Goal: Task Accomplishment & Management: Manage account settings

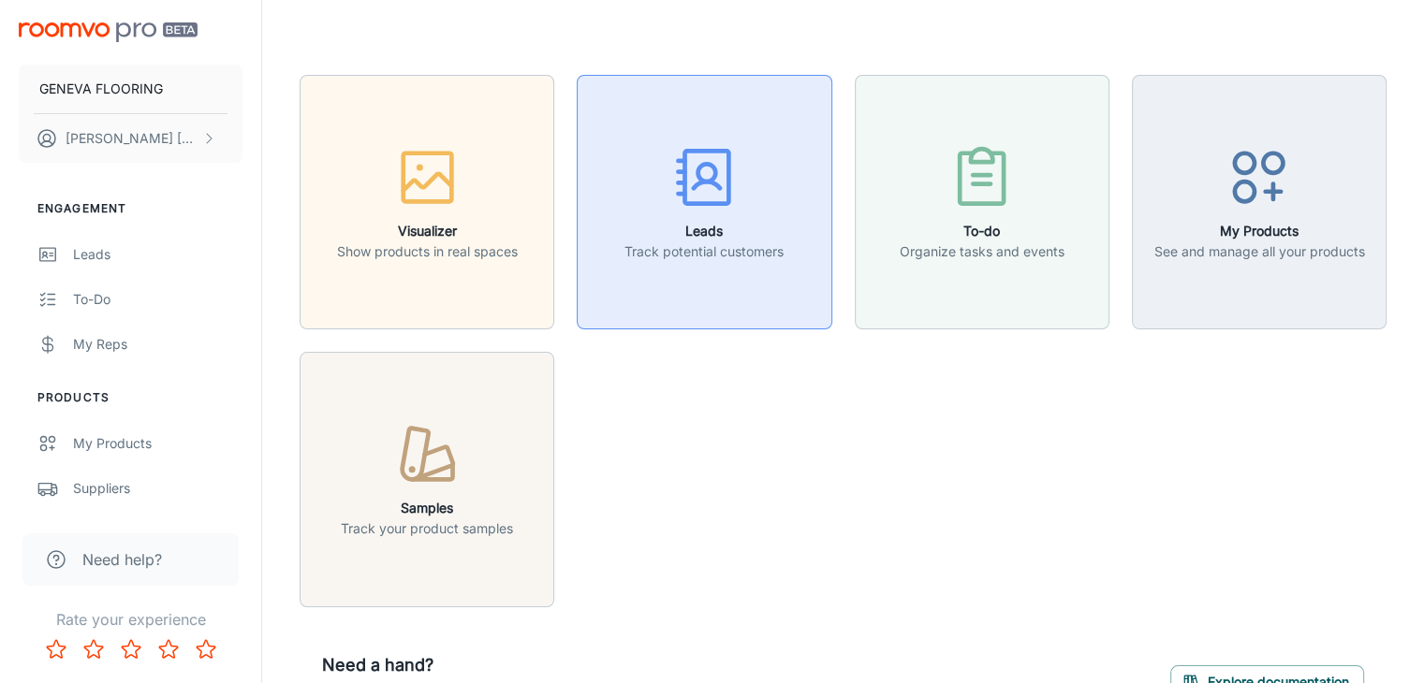
click at [715, 237] on h6 "Leads" at bounding box center [703, 231] width 159 height 21
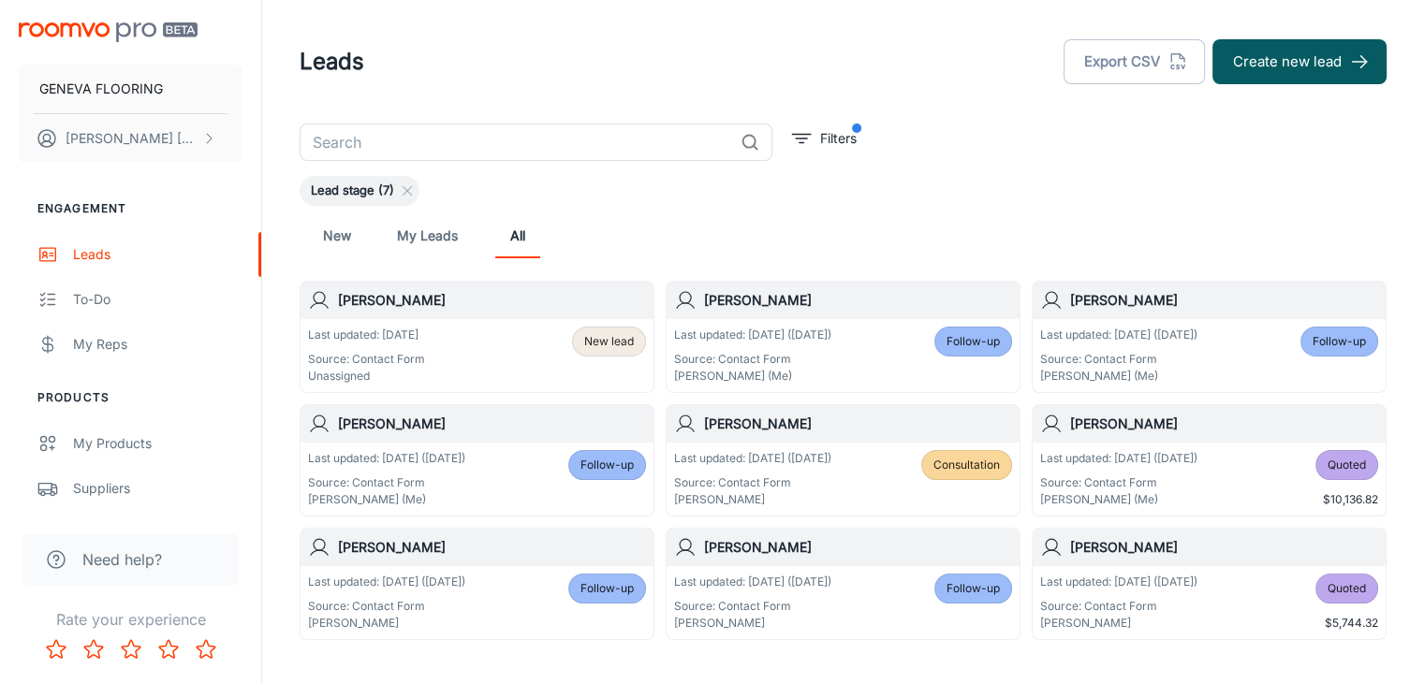
click at [433, 368] on div "Last updated: [DATE] Source: Contact Form Unassigned New lead" at bounding box center [477, 356] width 338 height 58
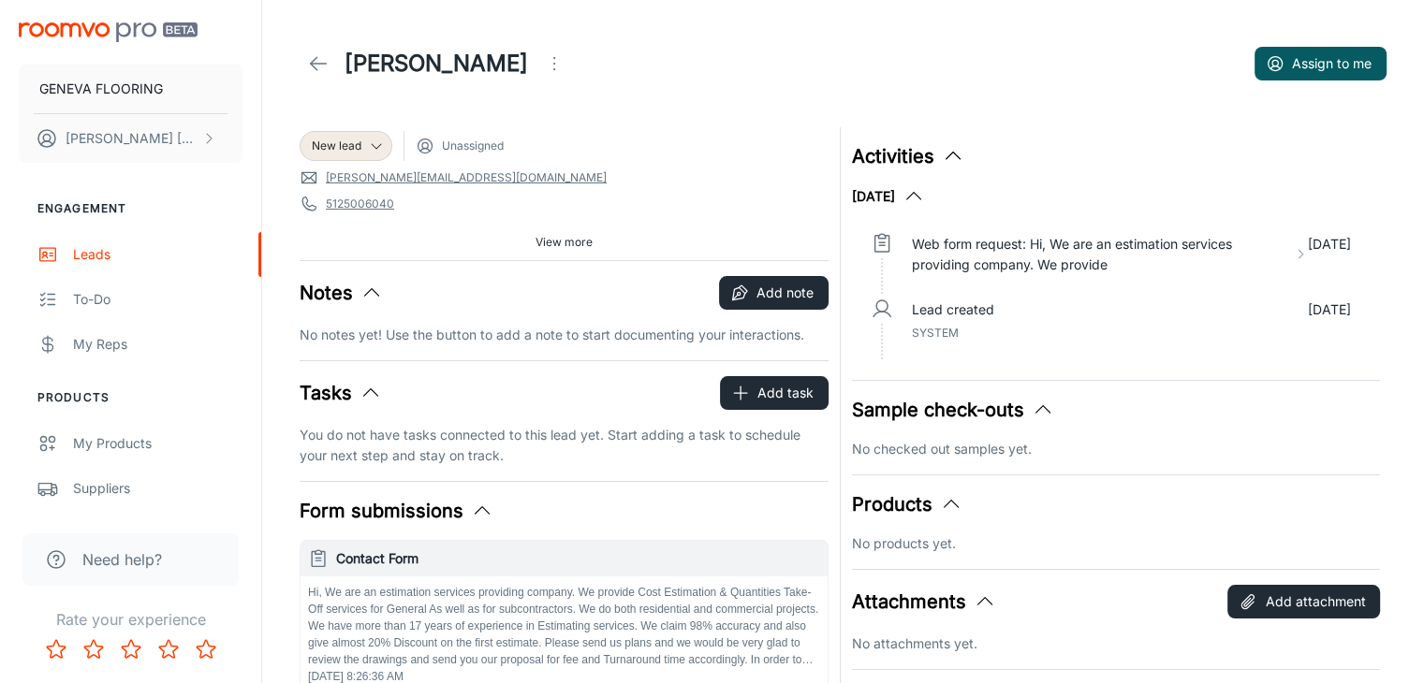
click at [543, 67] on icon "Open menu" at bounding box center [554, 63] width 22 height 22
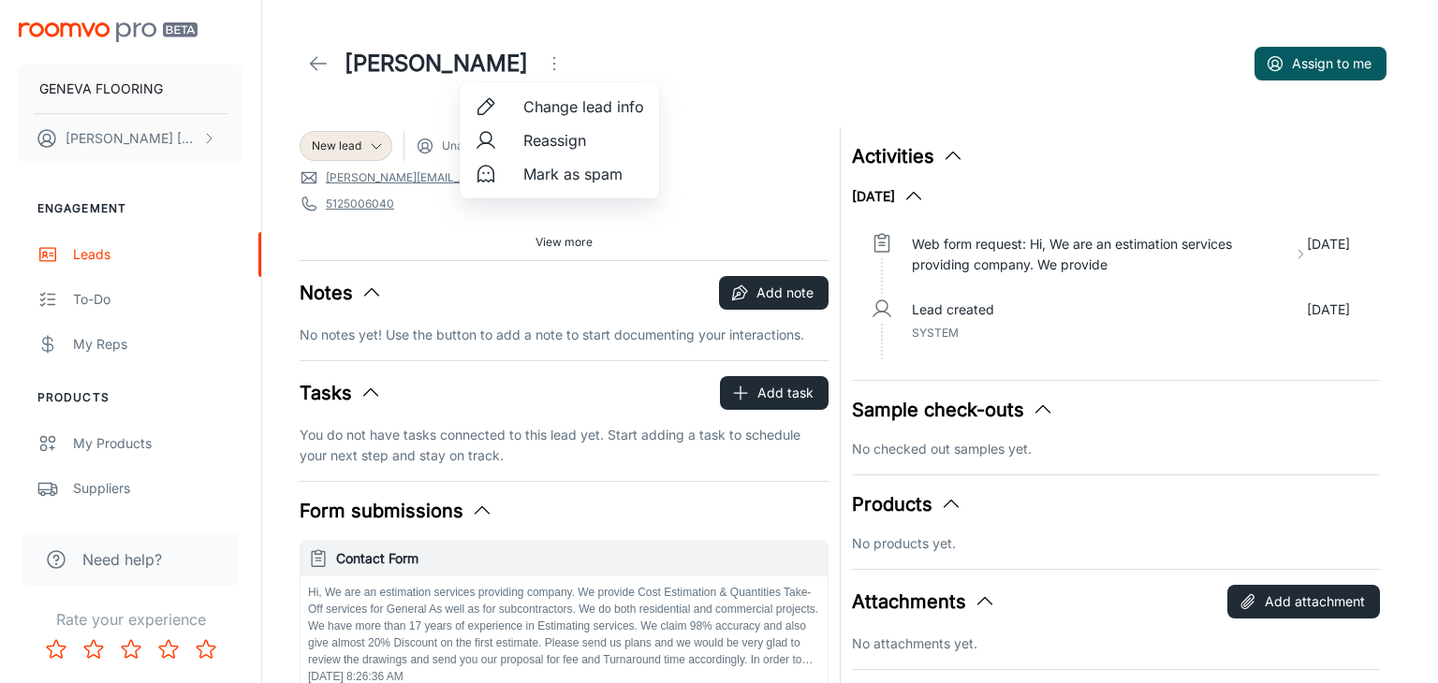
click at [549, 135] on span "Reassign" at bounding box center [583, 140] width 121 height 22
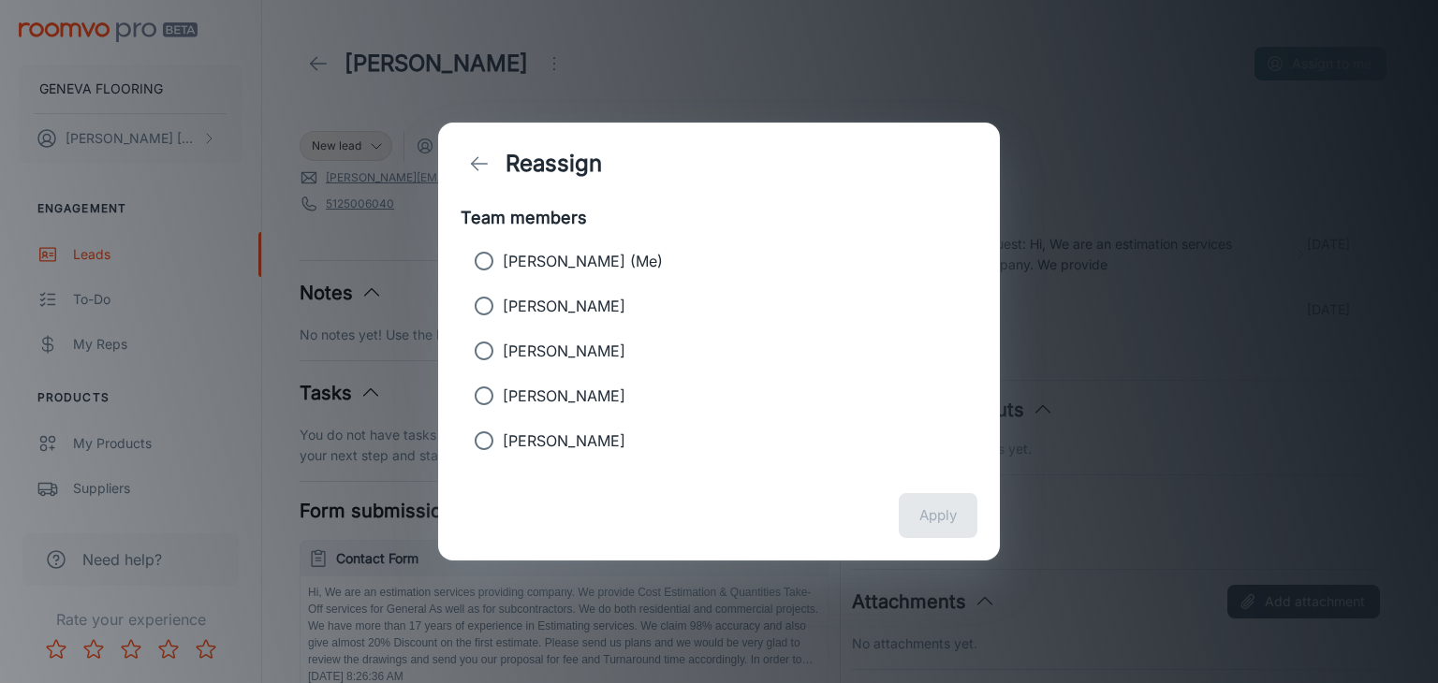
click at [622, 128] on div "Reassign" at bounding box center [719, 164] width 562 height 82
click at [494, 168] on button "back" at bounding box center [479, 163] width 37 height 37
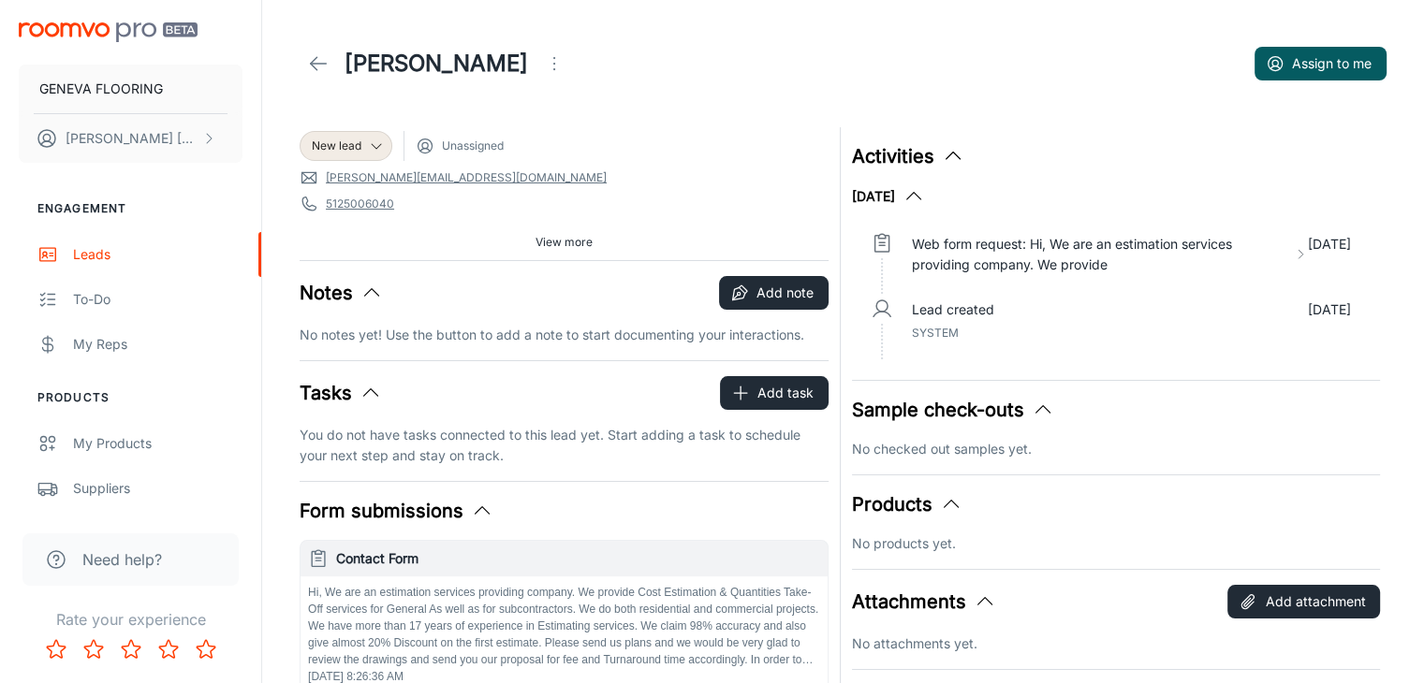
click at [553, 69] on circle "Open menu" at bounding box center [554, 69] width 2 height 2
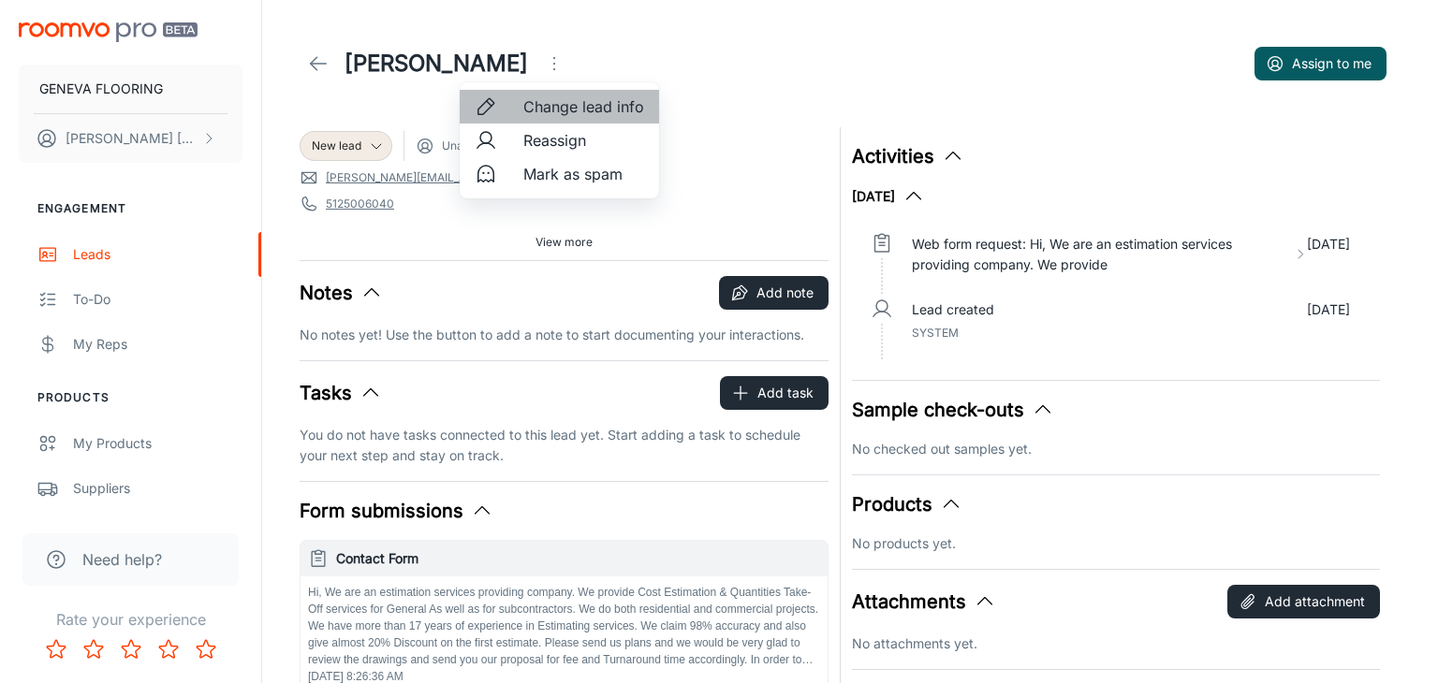
click at [615, 102] on span "Change lead info" at bounding box center [583, 106] width 121 height 22
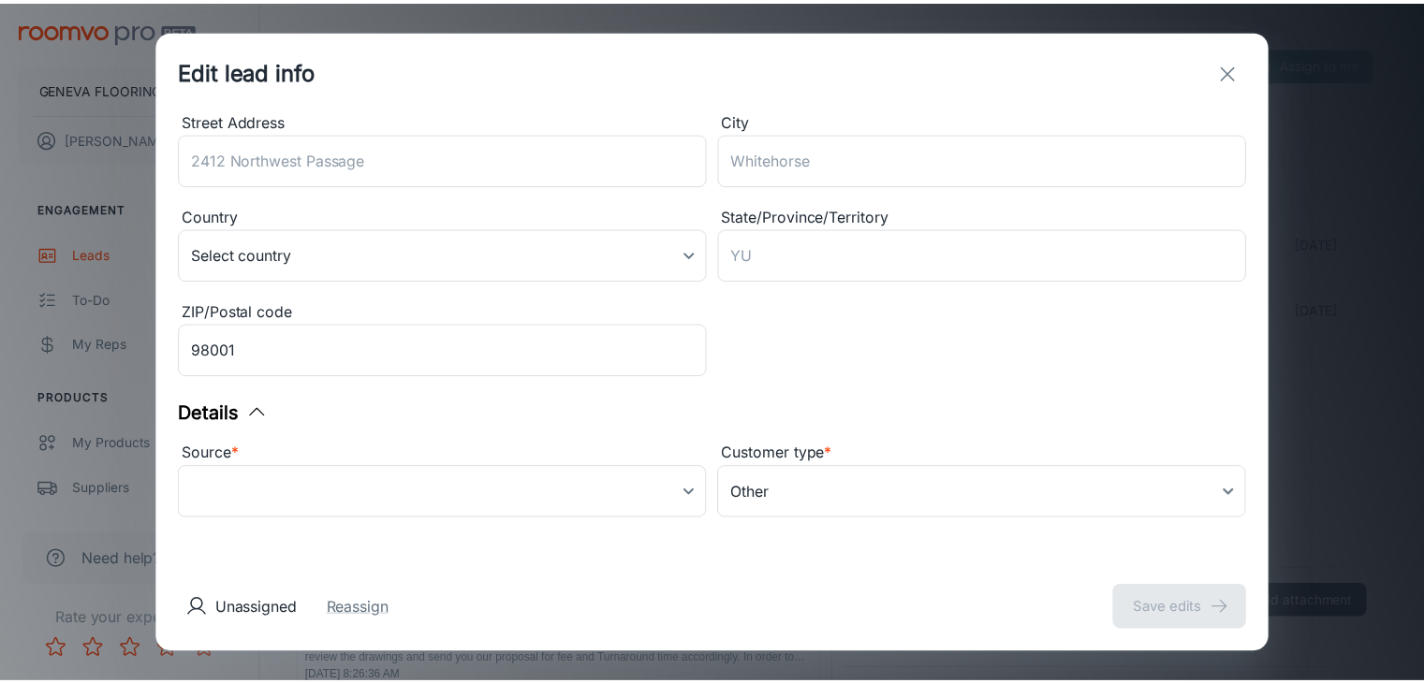
scroll to position [307, 0]
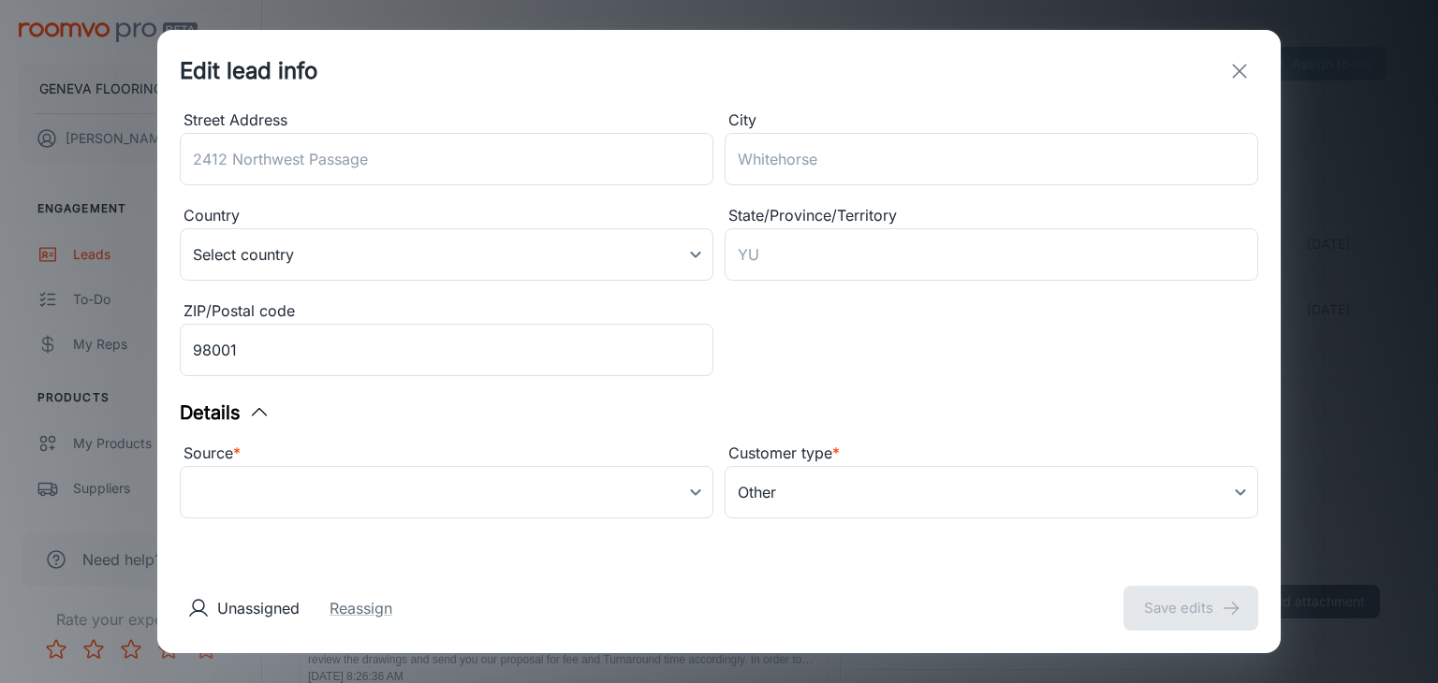
click at [1237, 76] on icon "exit" at bounding box center [1239, 71] width 22 height 22
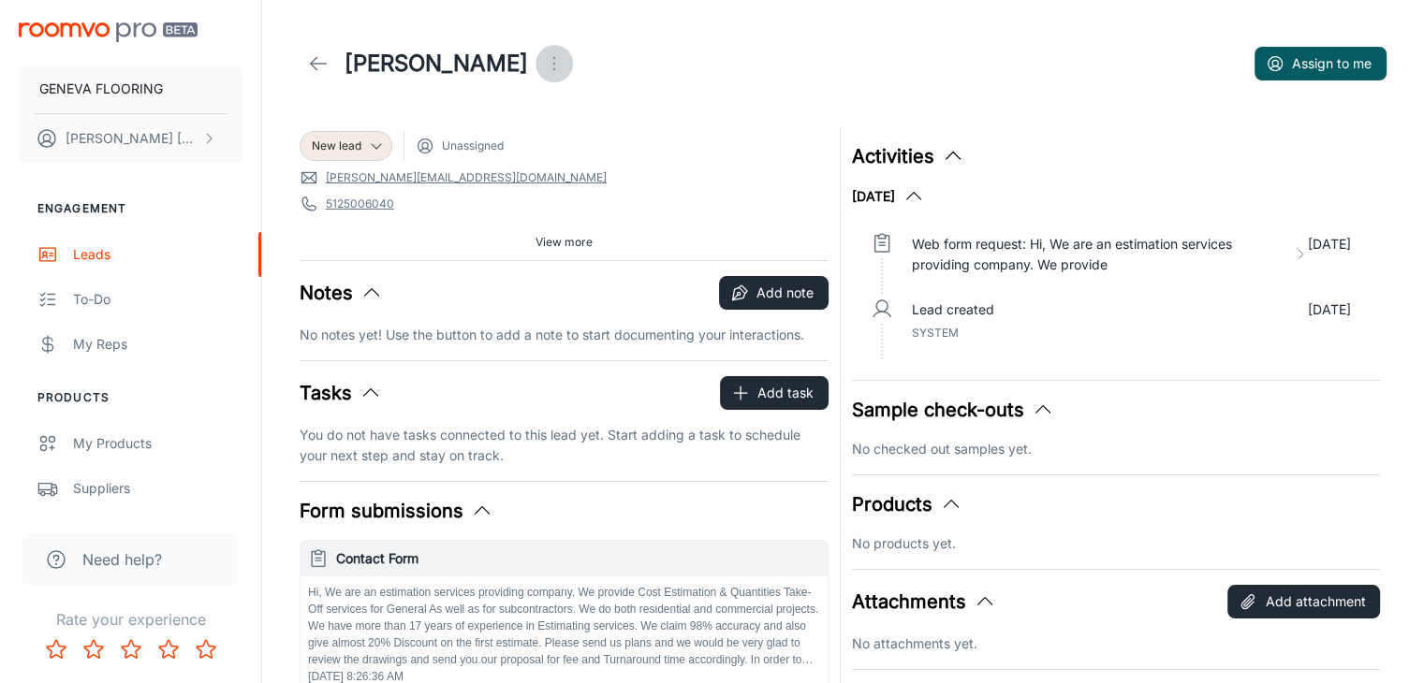
click at [543, 62] on icon "Open menu" at bounding box center [554, 63] width 22 height 22
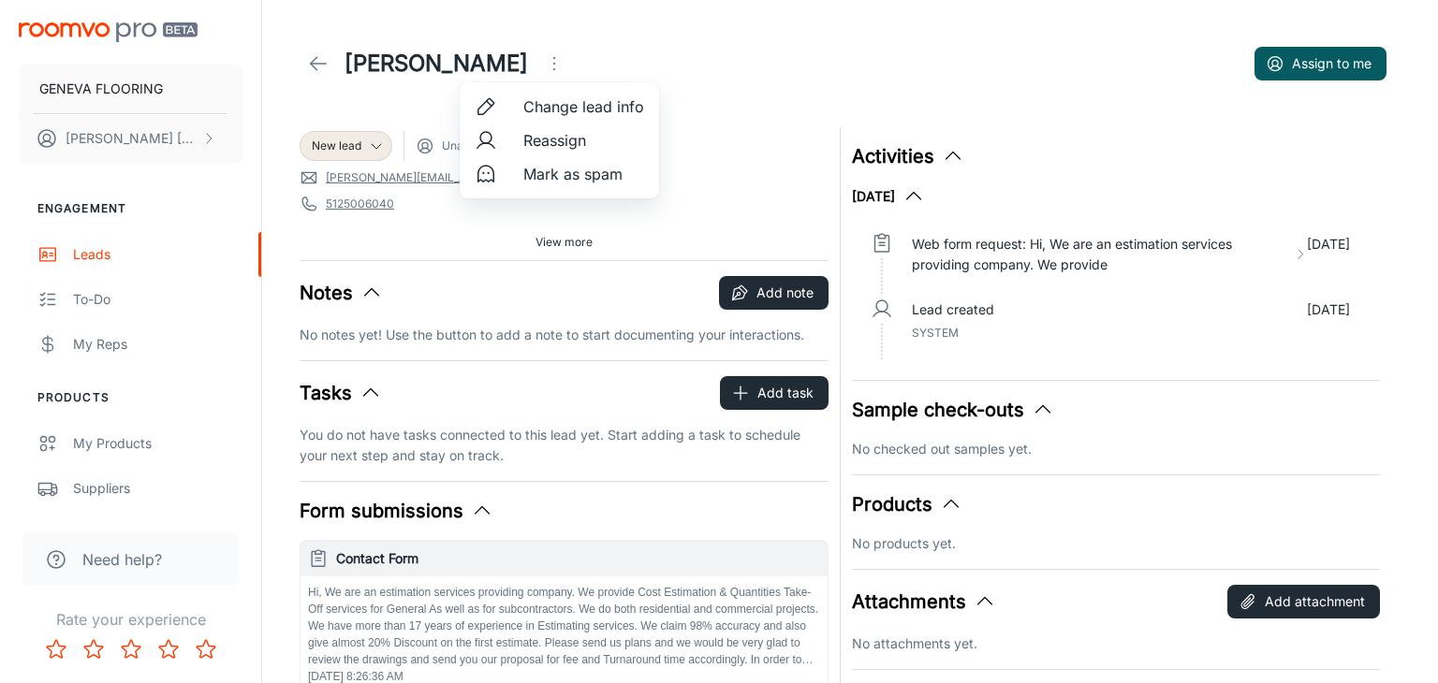
click at [549, 181] on span "Mark as spam" at bounding box center [583, 174] width 121 height 22
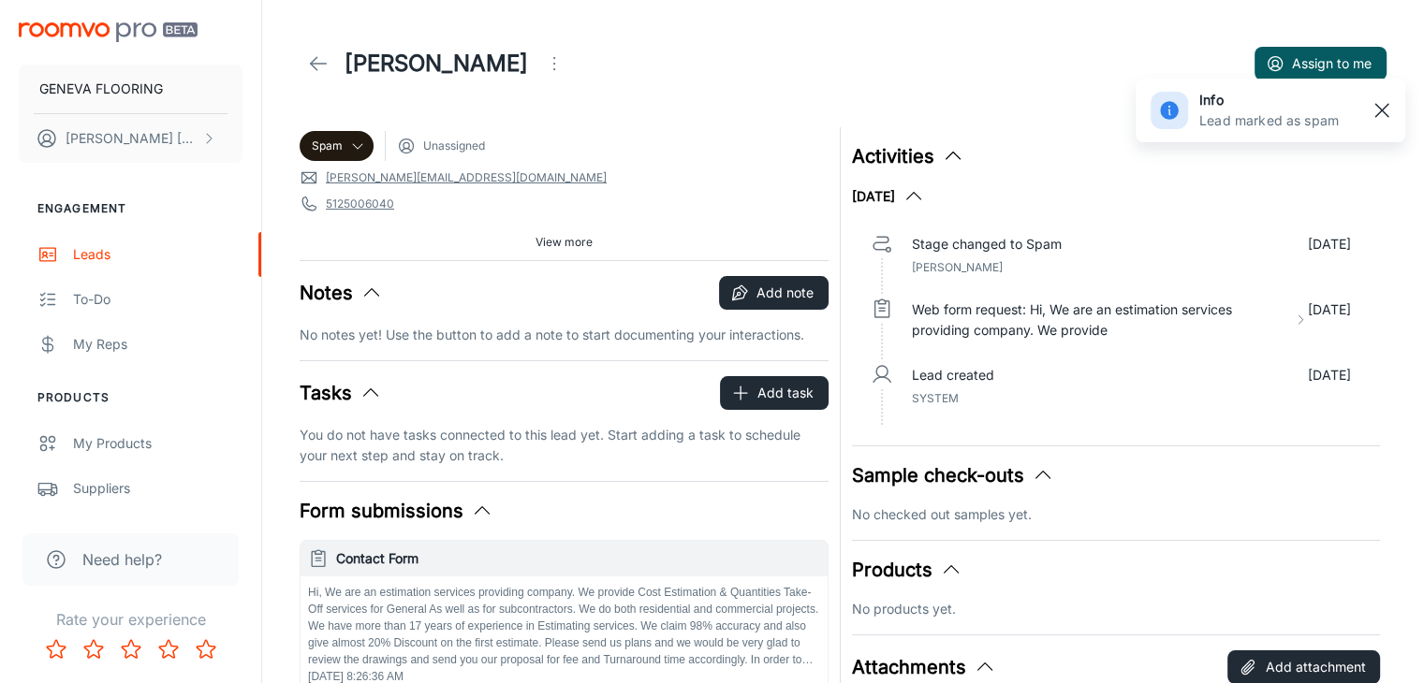
click at [1395, 111] on button "button" at bounding box center [1382, 111] width 32 height 32
click at [309, 70] on icon at bounding box center [318, 63] width 22 height 22
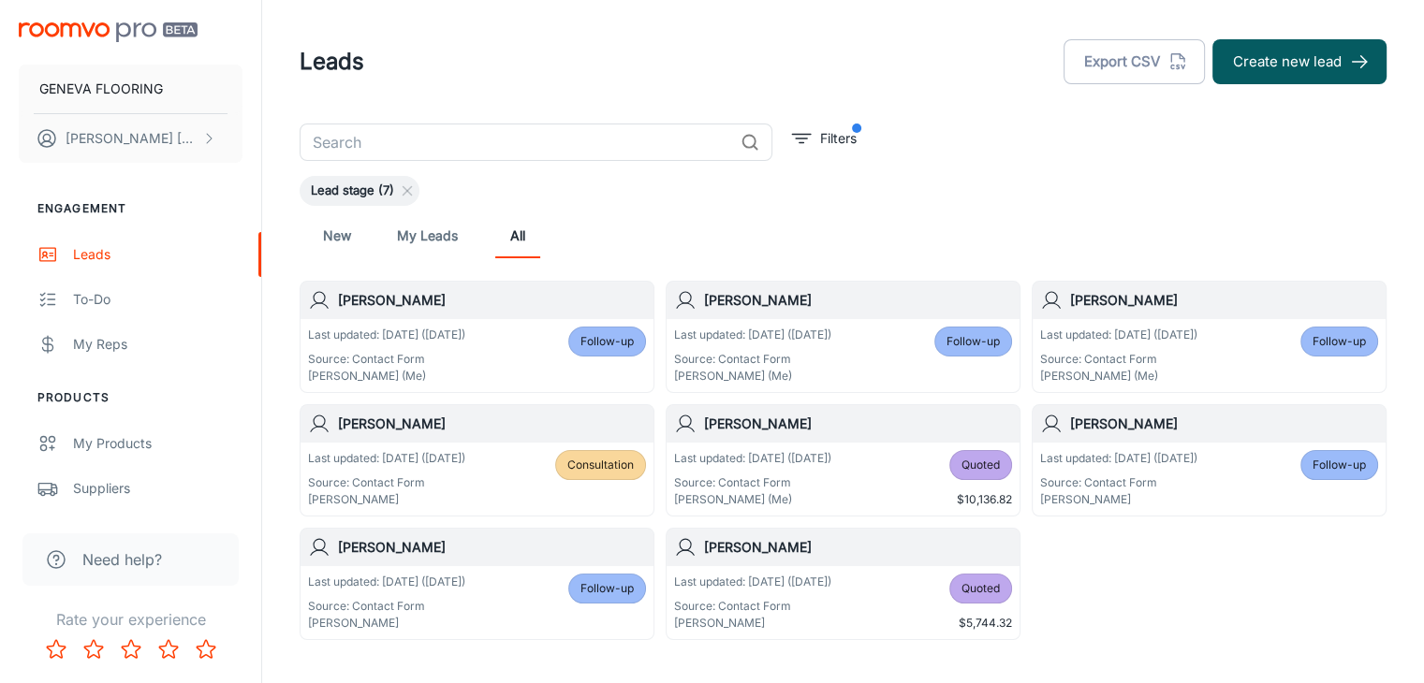
click at [580, 76] on div "Leads Export CSV Create new lead" at bounding box center [843, 61] width 1087 height 49
click at [118, 343] on div "My Reps" at bounding box center [157, 344] width 169 height 21
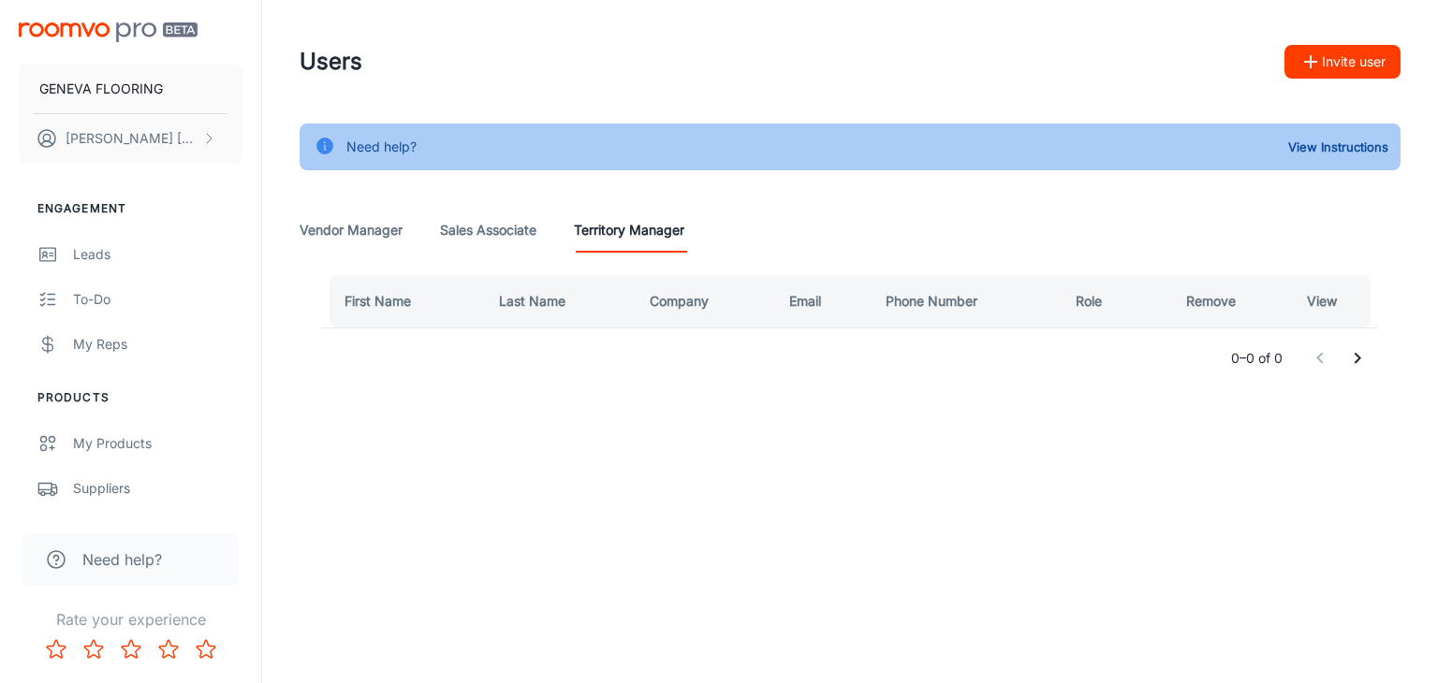
click at [532, 237] on Associate "Sales Associate" at bounding box center [488, 230] width 96 height 45
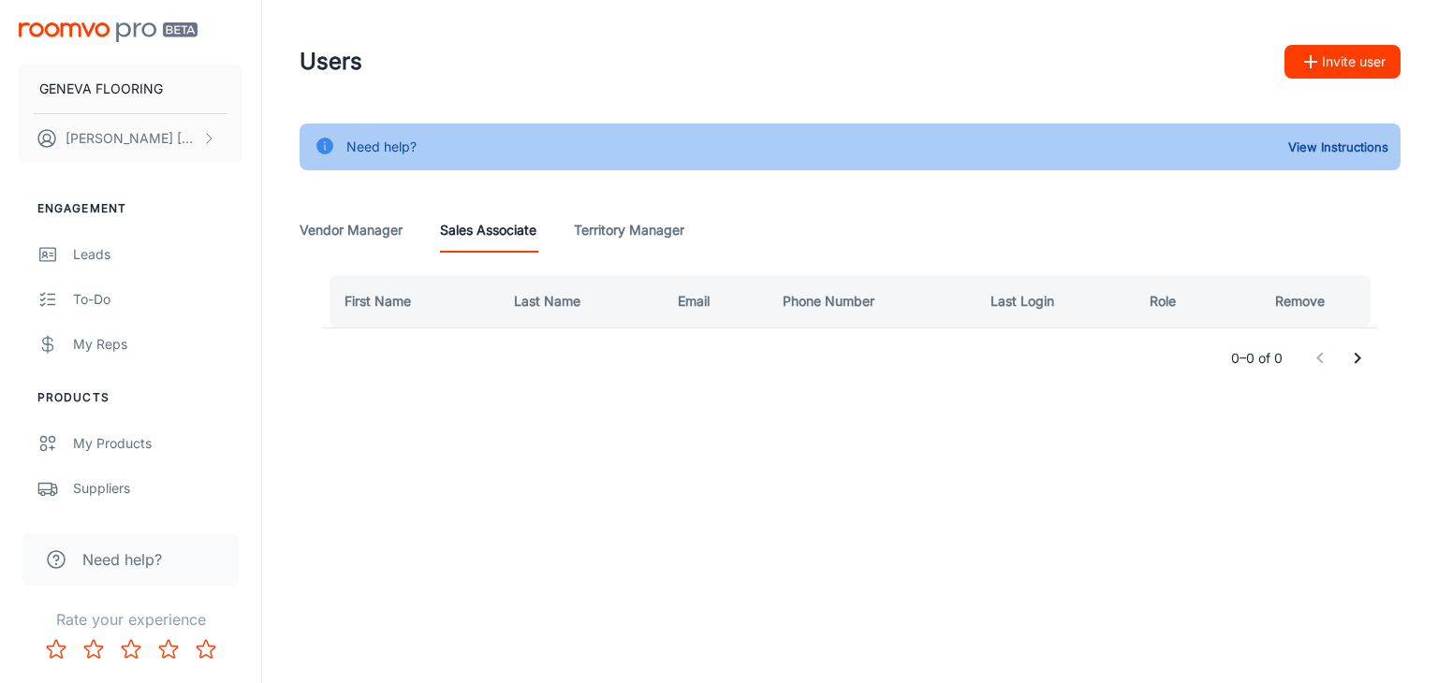
click at [348, 230] on Manager "Vendor Manager" at bounding box center [351, 230] width 103 height 45
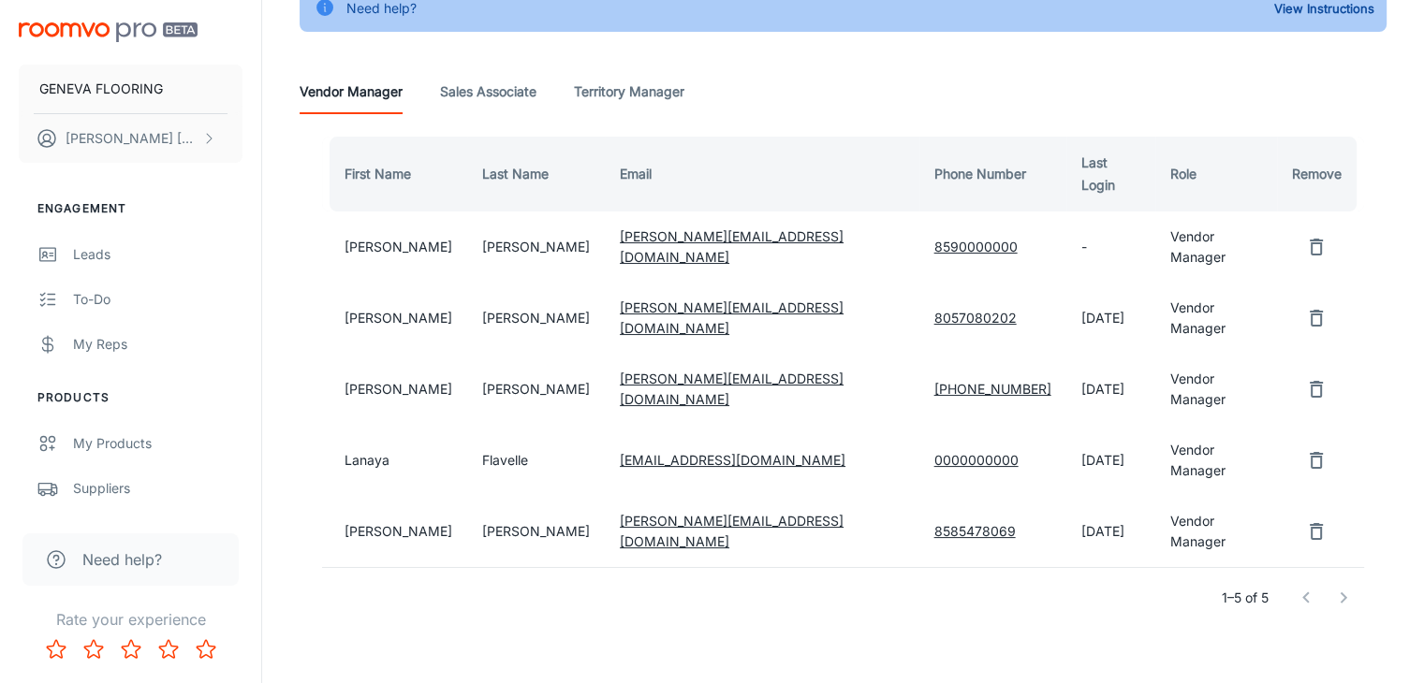
scroll to position [139, 0]
click at [99, 259] on div "Leads" at bounding box center [157, 254] width 169 height 21
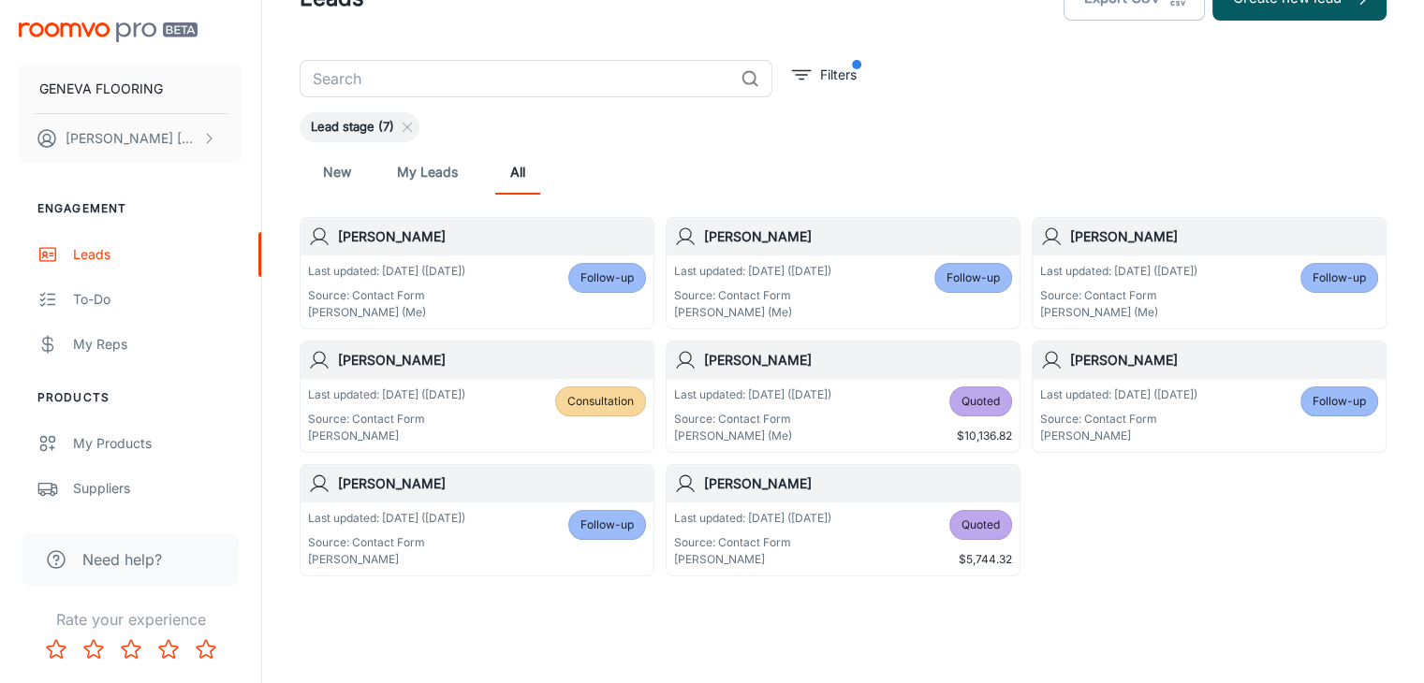
scroll to position [91, 0]
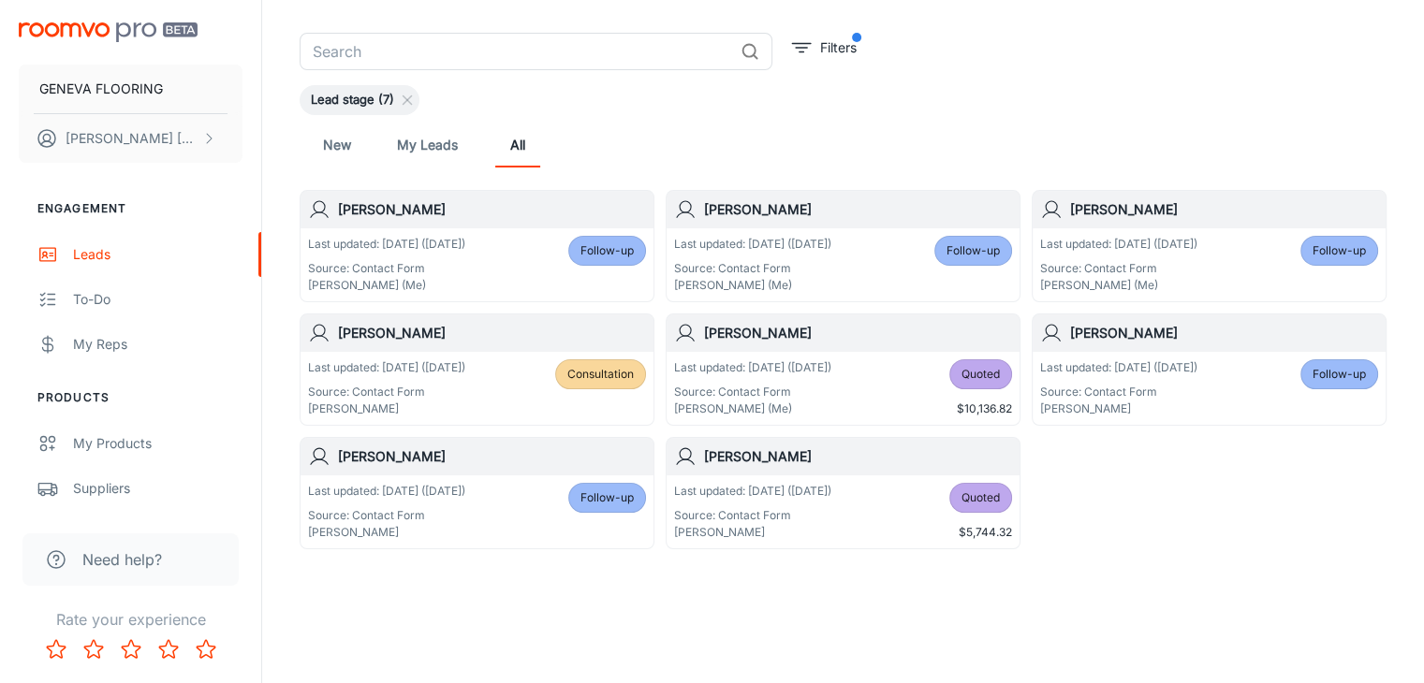
click at [355, 271] on p "Source: Contact Form" at bounding box center [386, 268] width 157 height 17
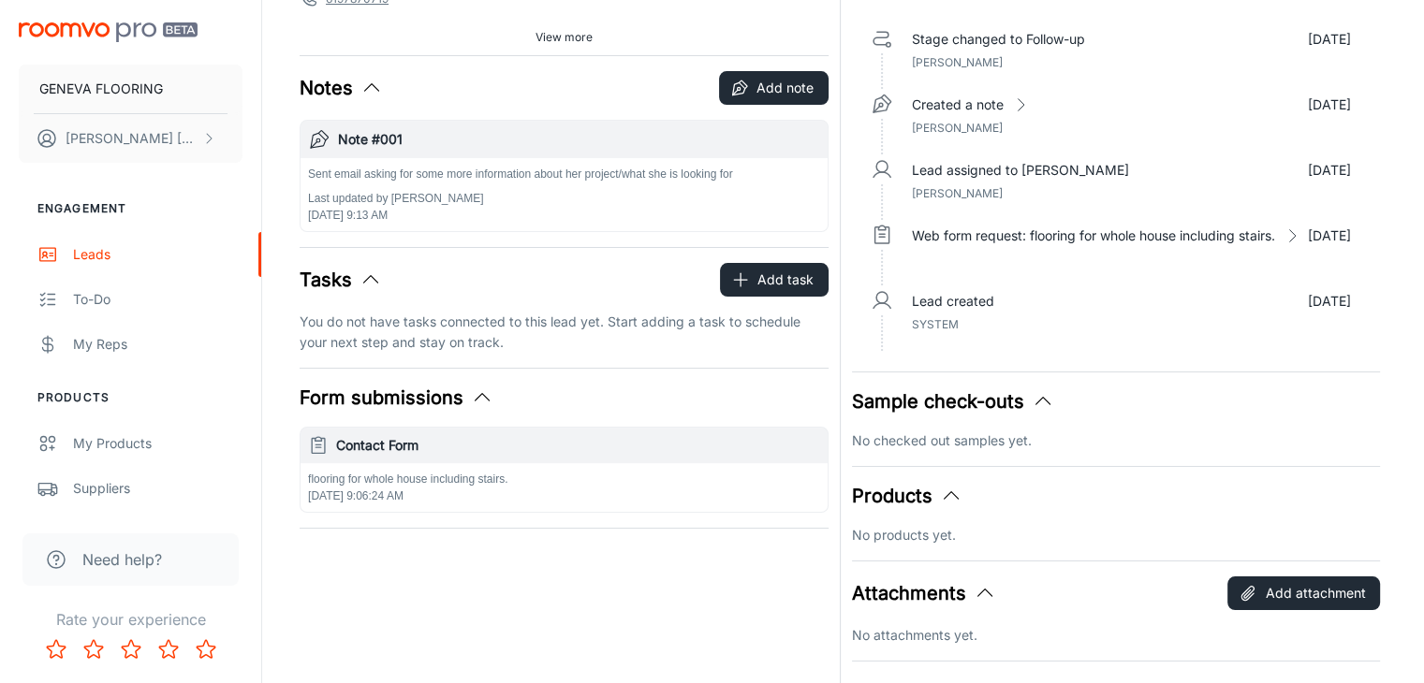
scroll to position [94, 0]
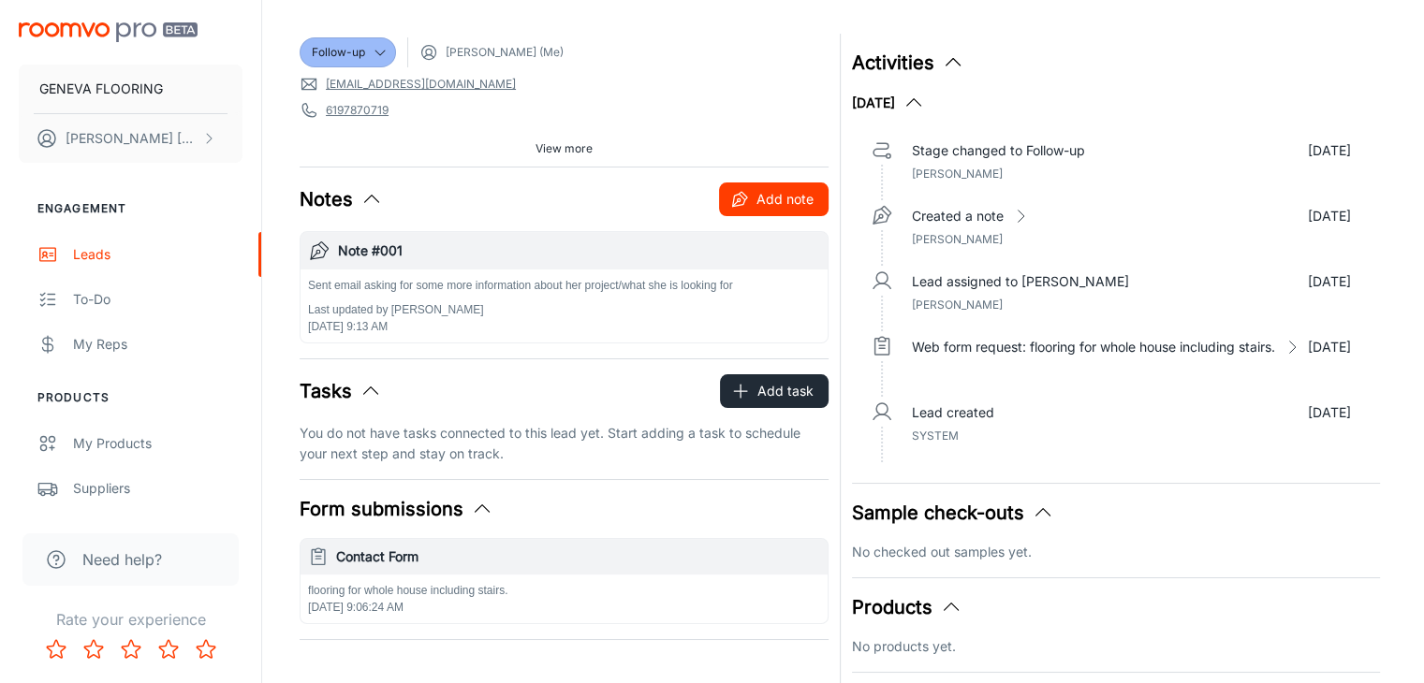
click at [756, 203] on button "Add note" at bounding box center [774, 200] width 110 height 34
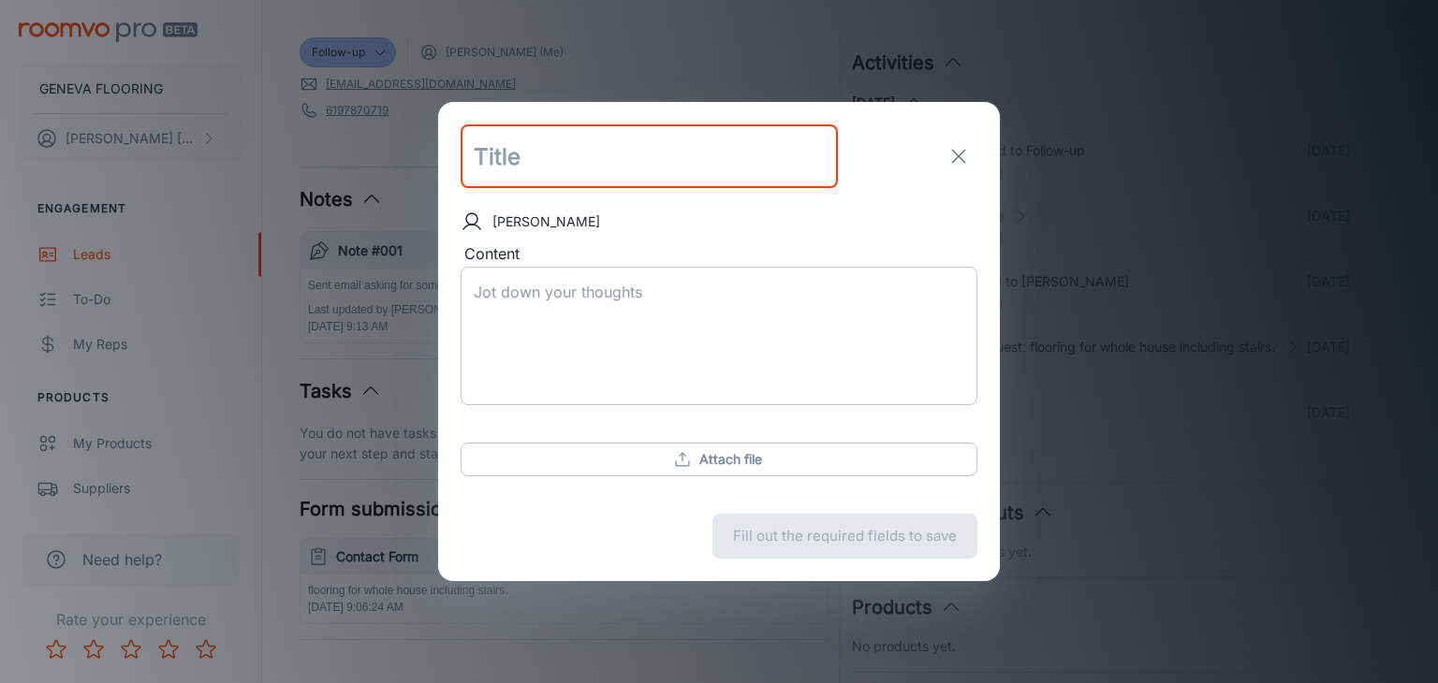
click at [691, 293] on textarea "Content" at bounding box center [719, 336] width 491 height 108
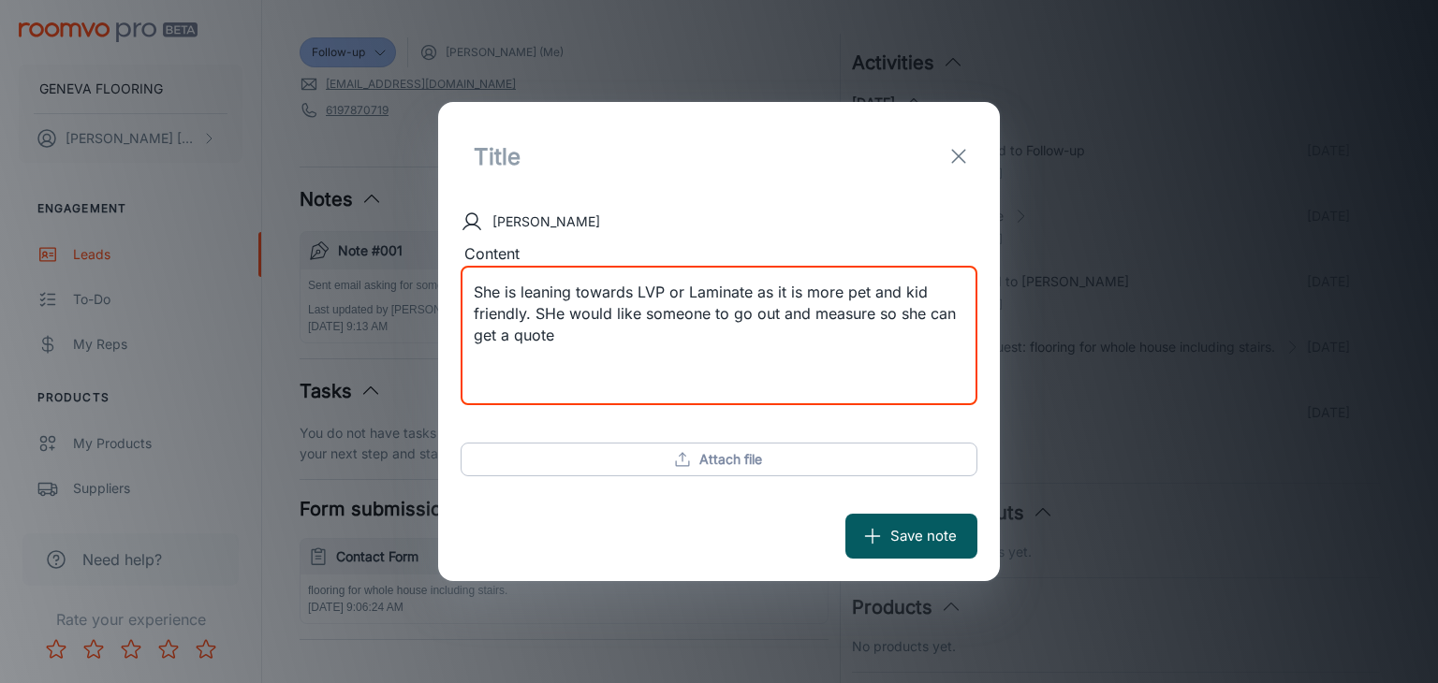
click at [552, 312] on textarea "She is leaning towards LVP or Laminate as it is more pet and kid friendly. SHe …" at bounding box center [719, 336] width 491 height 108
click at [624, 344] on textarea "She is leaning towards LVP or Laminate as it is more pet and kid friendly. She …" at bounding box center [719, 336] width 491 height 108
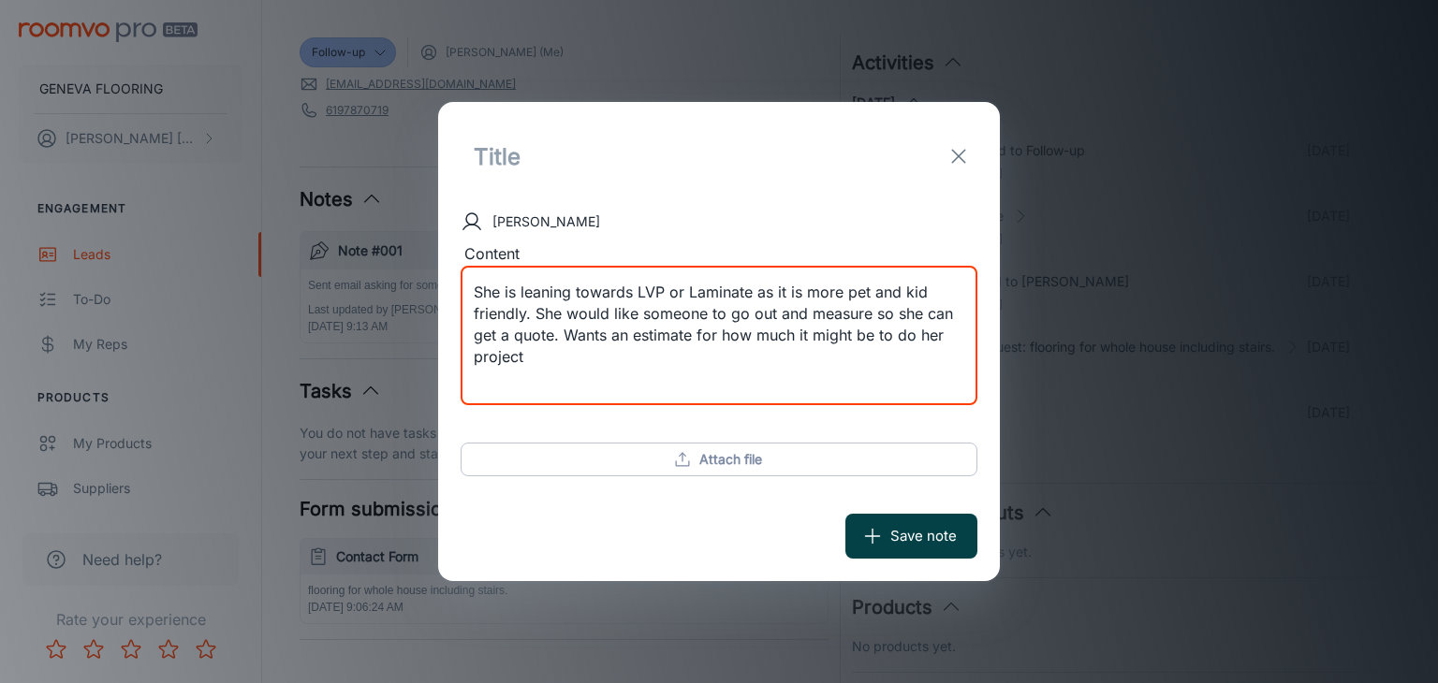
type textarea "She is leaning towards LVP or Laminate as it is more pet and kid friendly. She …"
click at [887, 533] on button "Save note" at bounding box center [911, 536] width 132 height 45
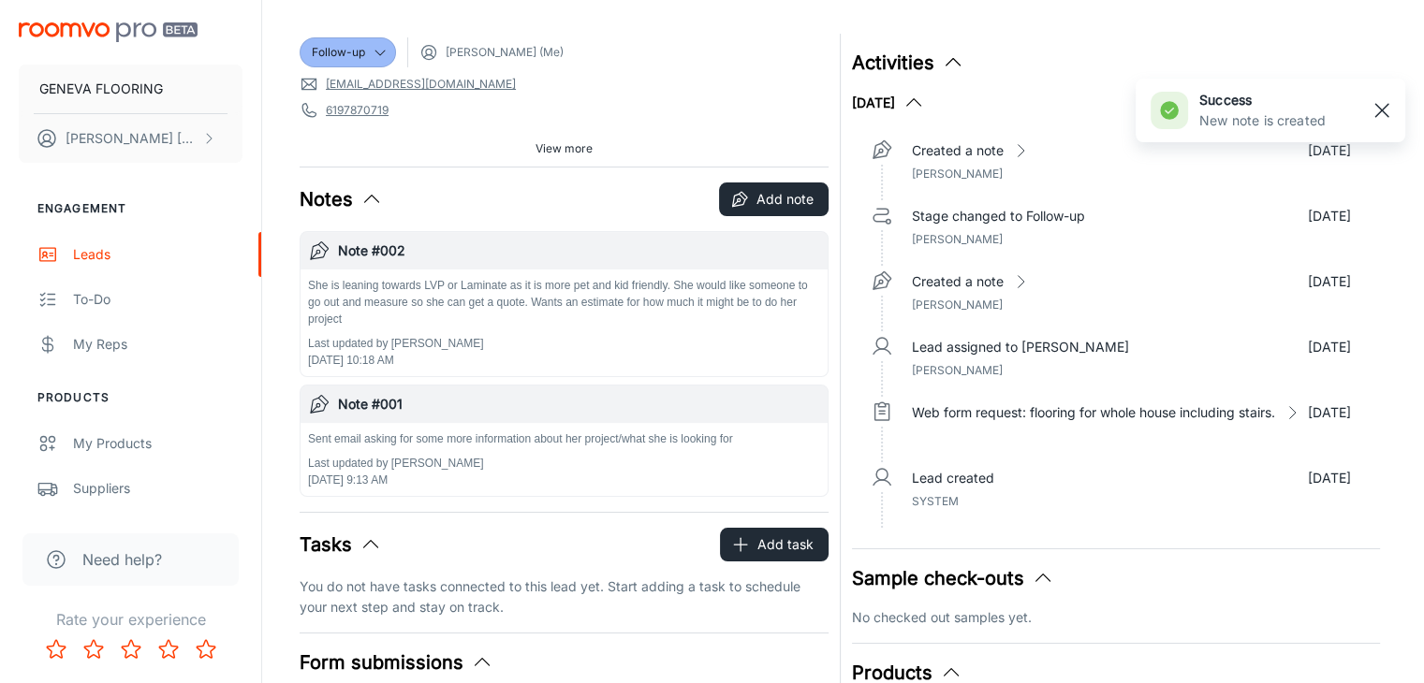
click at [1381, 110] on line "button" at bounding box center [1381, 110] width 13 height 13
click at [715, 106] on span "6197870719" at bounding box center [564, 110] width 529 height 19
click at [732, 70] on div "Follow-up [PERSON_NAME] (Me) [EMAIL_ADDRESS][DOMAIN_NAME] 6197870719 92019 Sour…" at bounding box center [564, 100] width 529 height 133
click at [636, 59] on div "Follow-up [PERSON_NAME] (Me)" at bounding box center [564, 52] width 529 height 30
